Goal: Communication & Community: Ask a question

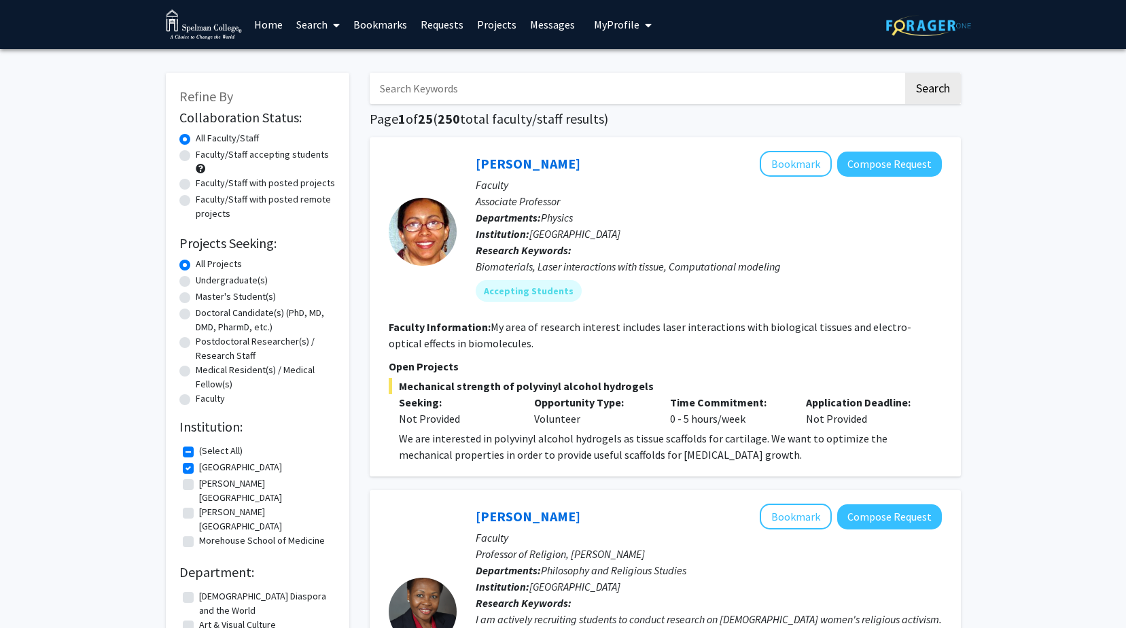
click at [466, 86] on input "Search Keywords" at bounding box center [636, 88] width 533 height 31
type input "[PERSON_NAME]"
click at [905, 73] on button "Search" at bounding box center [933, 88] width 56 height 31
checkbox input "false"
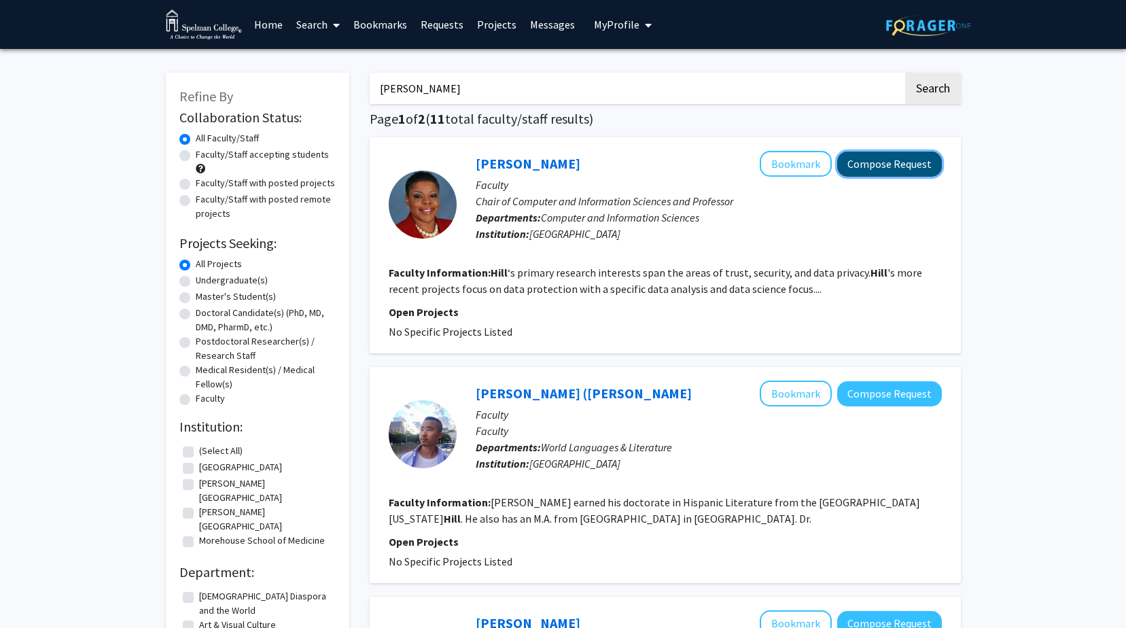
click at [876, 168] on button "Compose Request" at bounding box center [889, 164] width 105 height 25
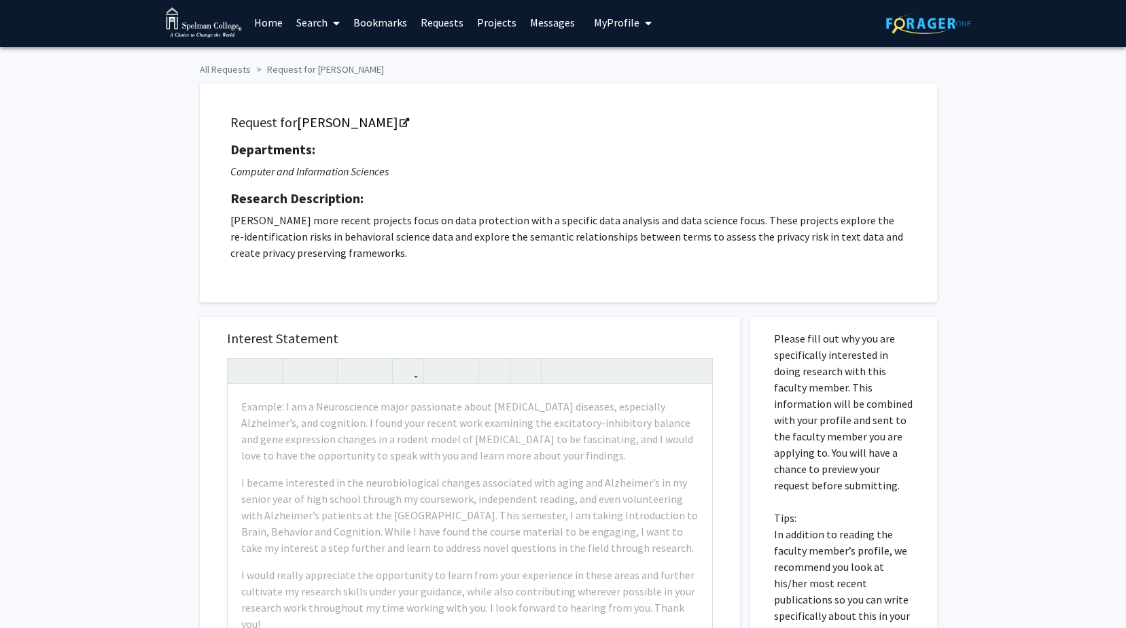
scroll to position [3, 0]
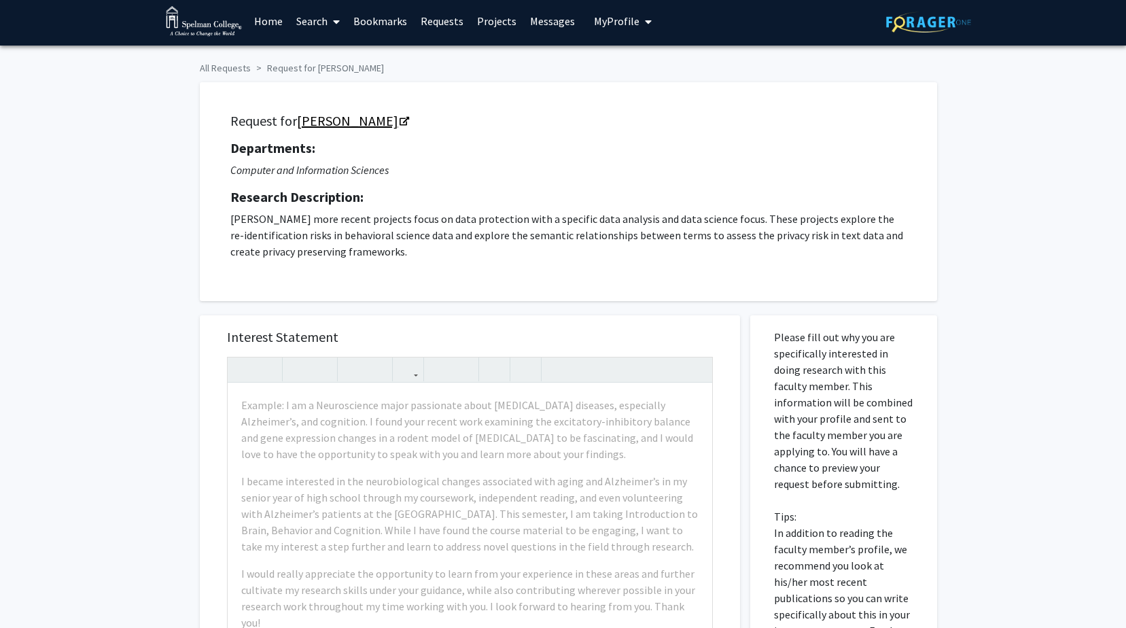
click at [357, 118] on link "[PERSON_NAME]" at bounding box center [352, 120] width 111 height 17
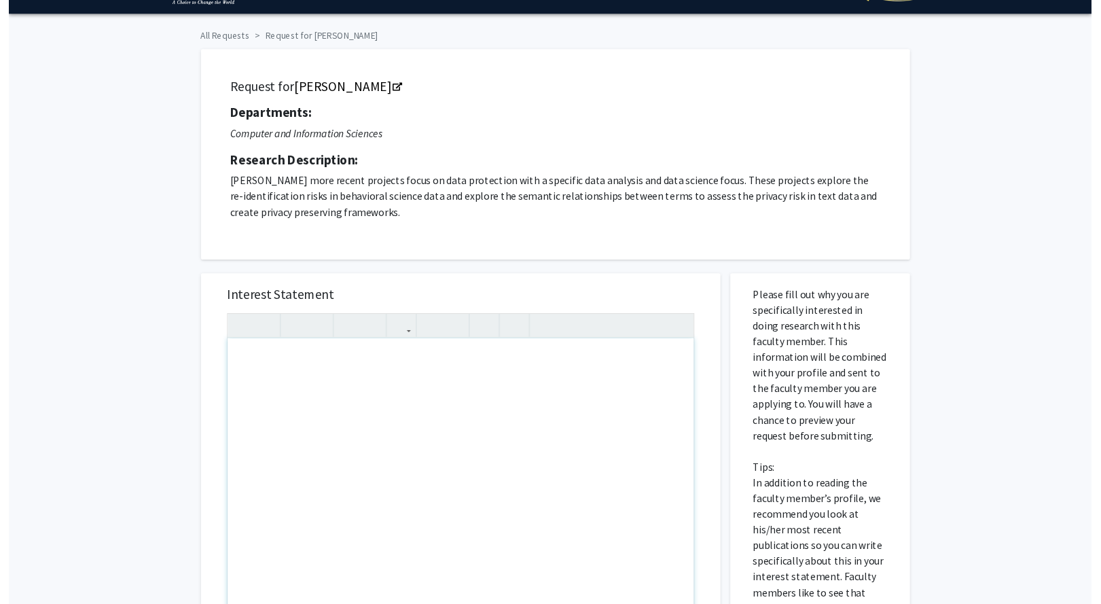
scroll to position [26, 0]
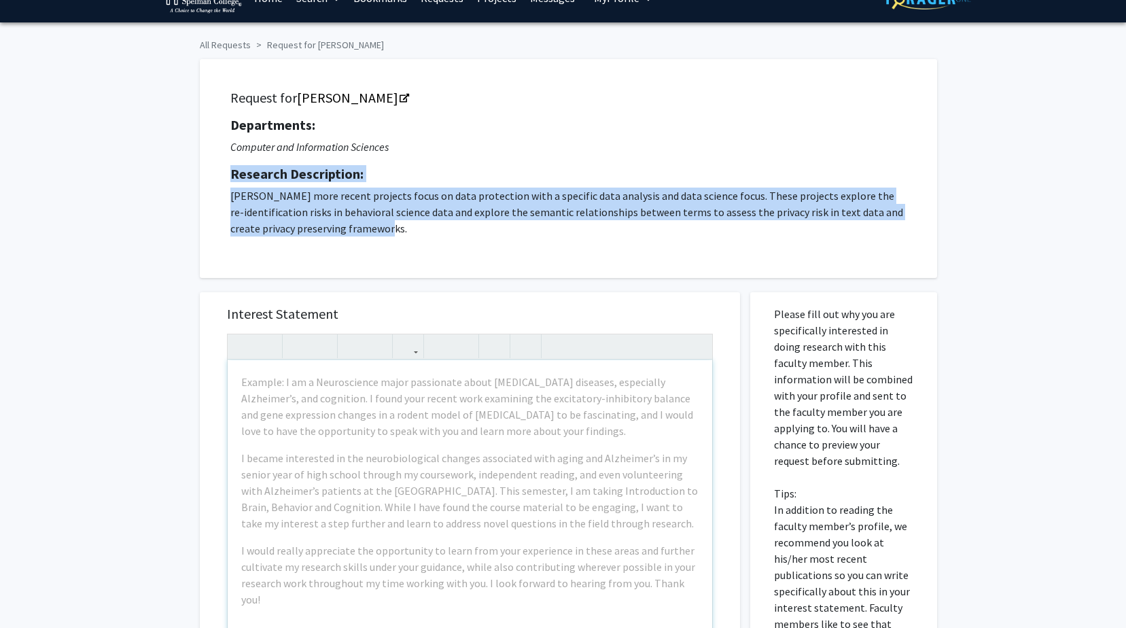
drag, startPoint x: 382, startPoint y: 234, endPoint x: 194, endPoint y: 164, distance: 199.9
click at [194, 164] on div "Request for [PERSON_NAME] Departments: Computer and Information Sciences Resear…" at bounding box center [563, 162] width 747 height 232
copy div "Research Description: [PERSON_NAME] more recent projects focus on data protecti…"
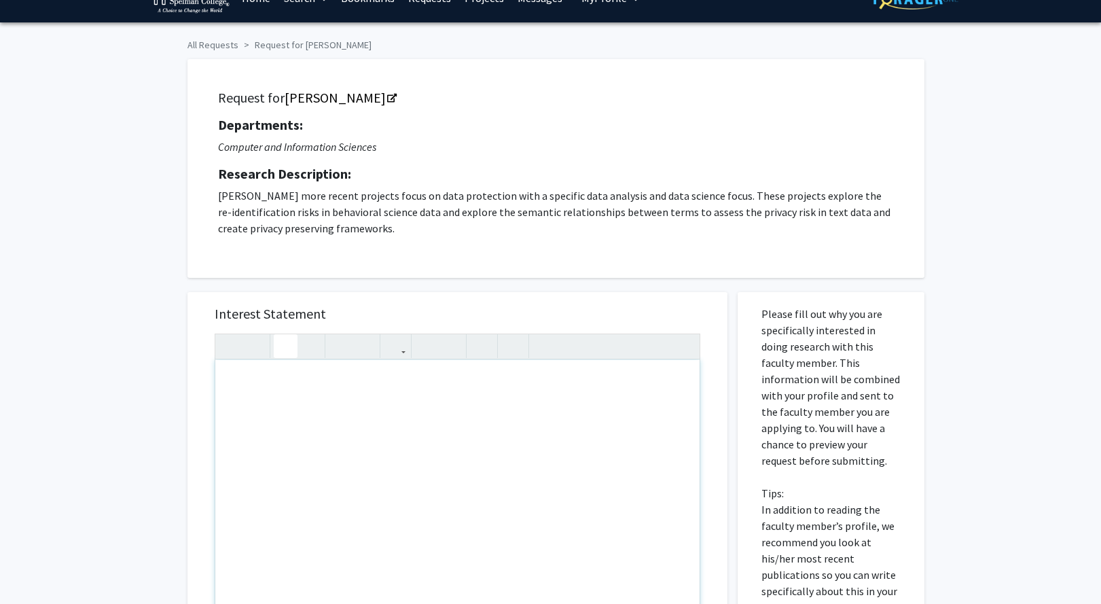
click at [465, 412] on div "Note to users with screen readers: Please press Alt+0 or Option+0 to deactivate…" at bounding box center [457, 515] width 484 height 311
paste div "Note to users with screen readers: Please press Alt+0 or Option+0 to deactivate…"
type textarea "<p>My name is [PERSON_NAME], and I am a Computer Science major with a strong in…"
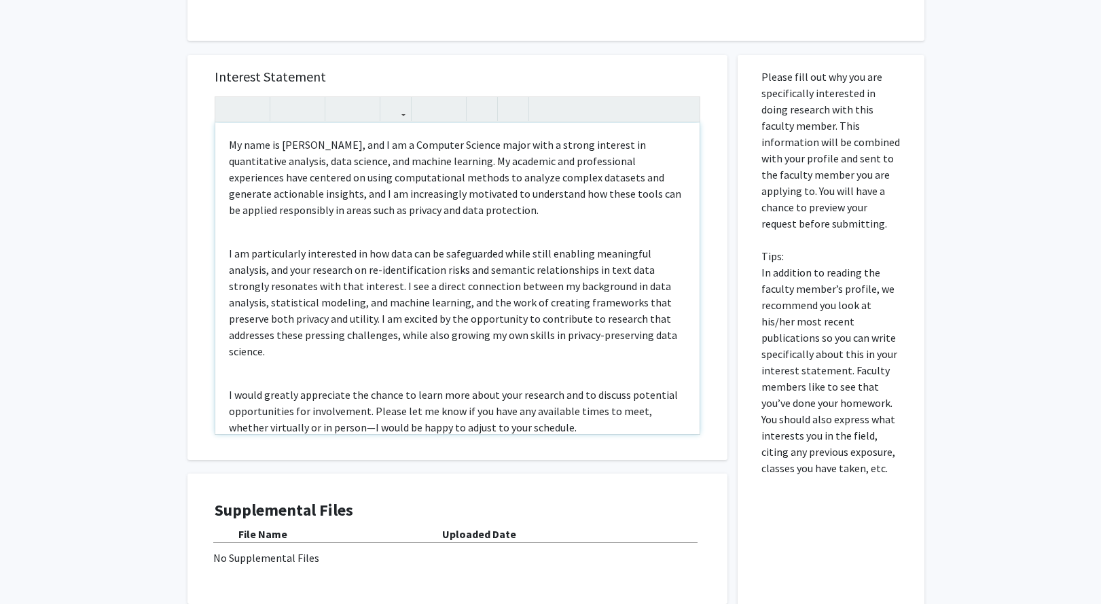
scroll to position [263, 0]
click at [230, 137] on div "My name is [PERSON_NAME], and I am a Computer Science major with a strong inter…" at bounding box center [457, 279] width 484 height 311
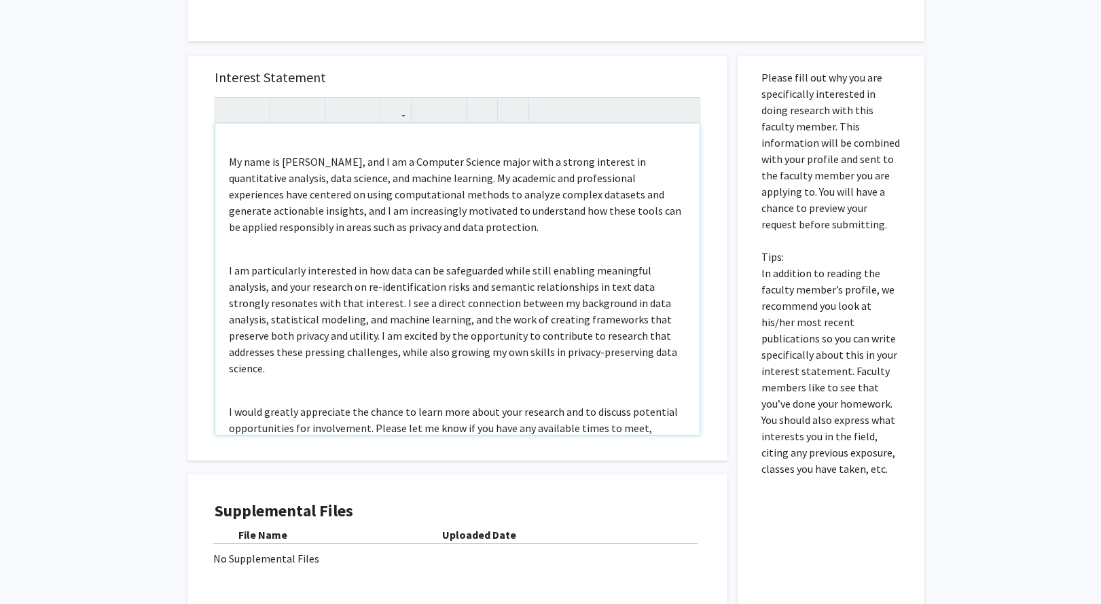
click at [230, 137] on div "My name is [PERSON_NAME], and I am a Computer Science major with a strong inter…" at bounding box center [457, 279] width 484 height 311
type textarea "<p>Dear [PERSON_NAME],</p><p>My name is [PERSON_NAME], and I am a Computer Scie…"
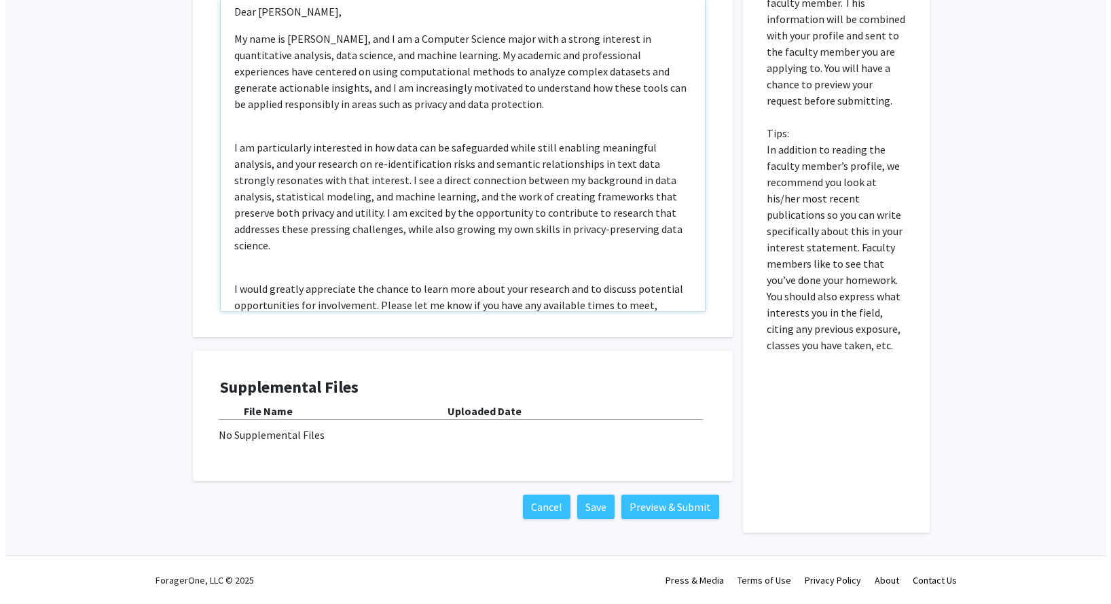
scroll to position [167, 0]
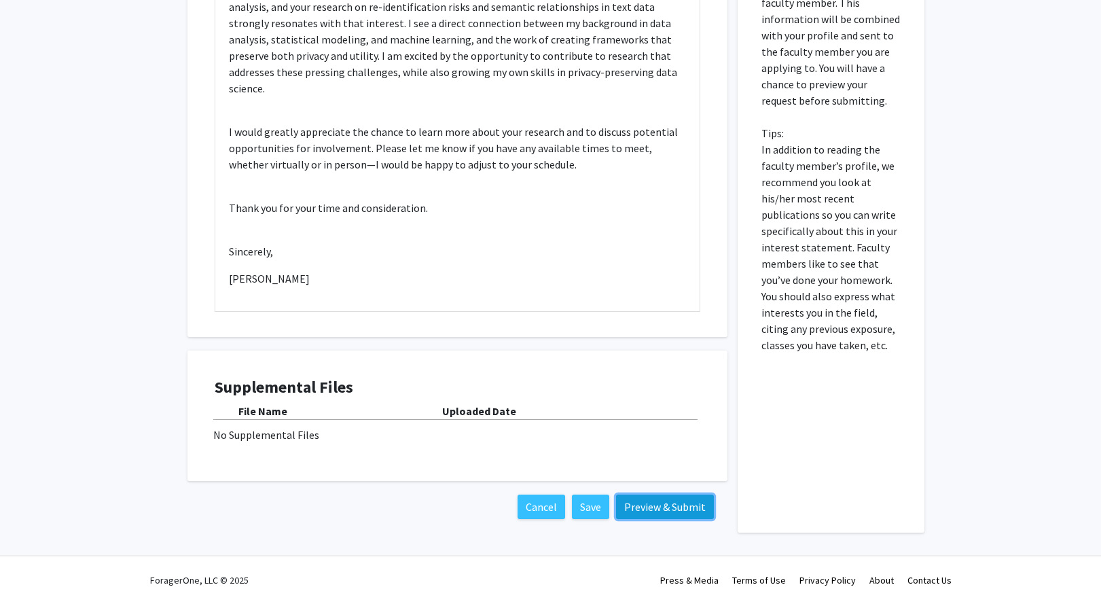
click at [659, 508] on button "Preview & Submit" at bounding box center [665, 507] width 98 height 24
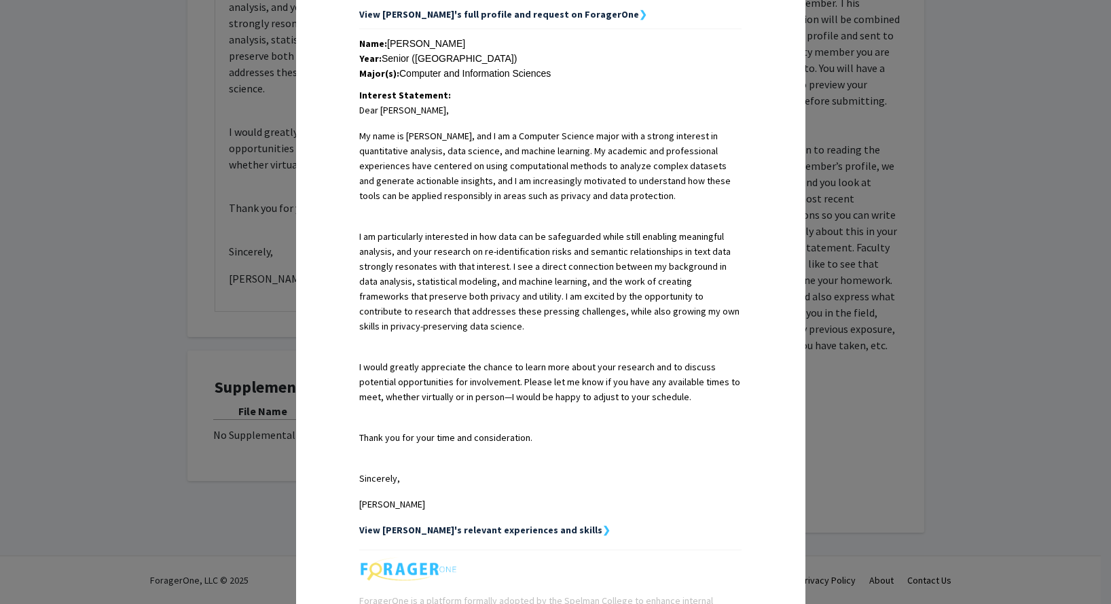
scroll to position [421, 0]
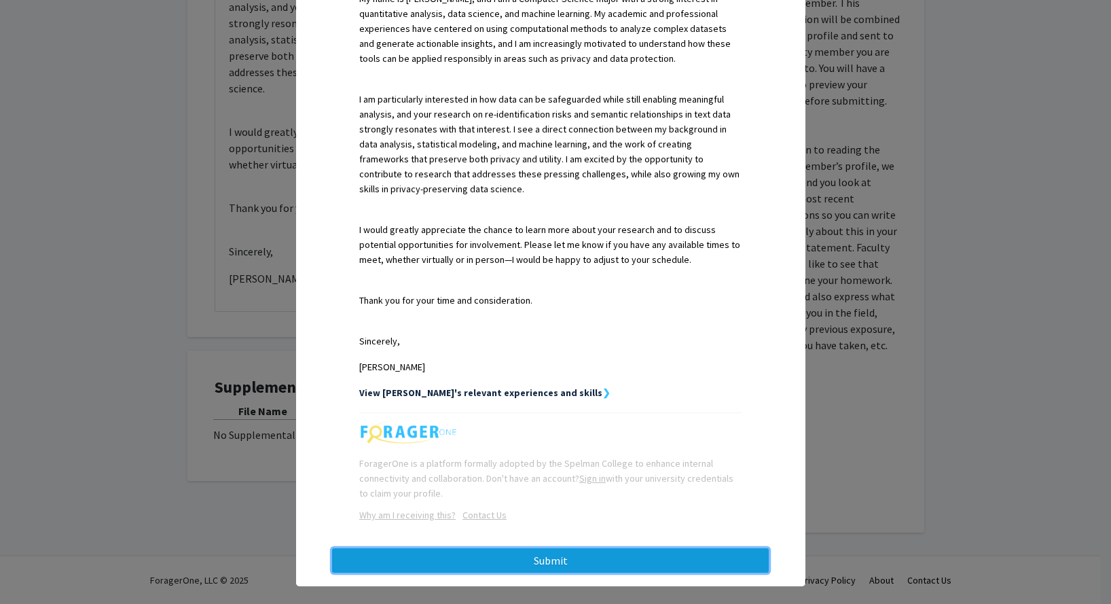
click at [577, 548] on button "Submit" at bounding box center [550, 560] width 437 height 24
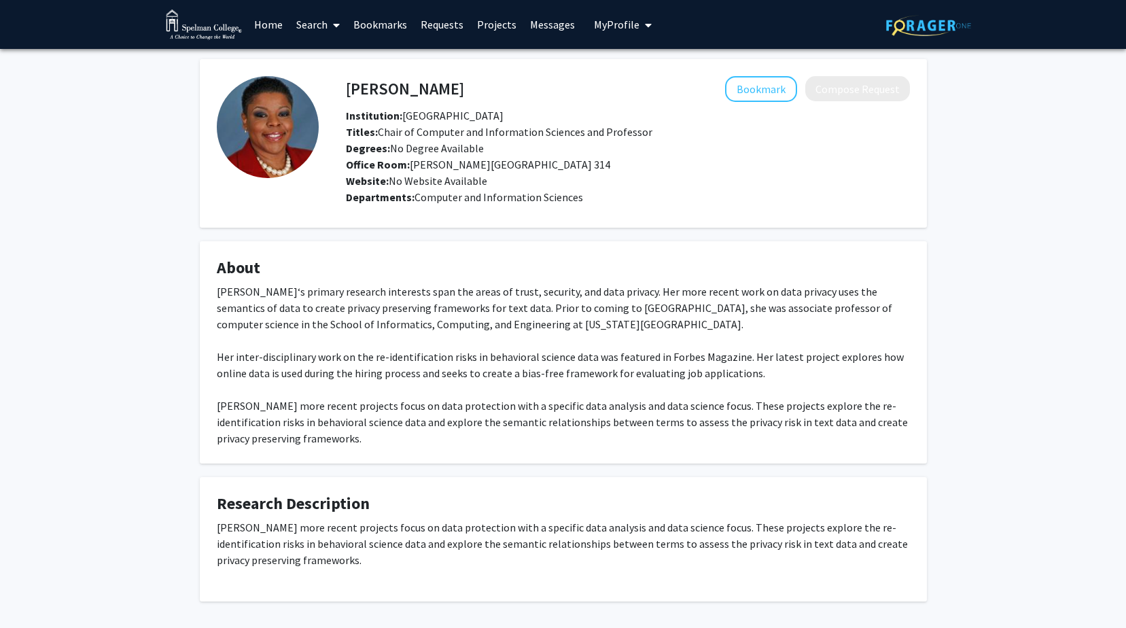
scroll to position [58, 0]
